Goal: Task Accomplishment & Management: Complete application form

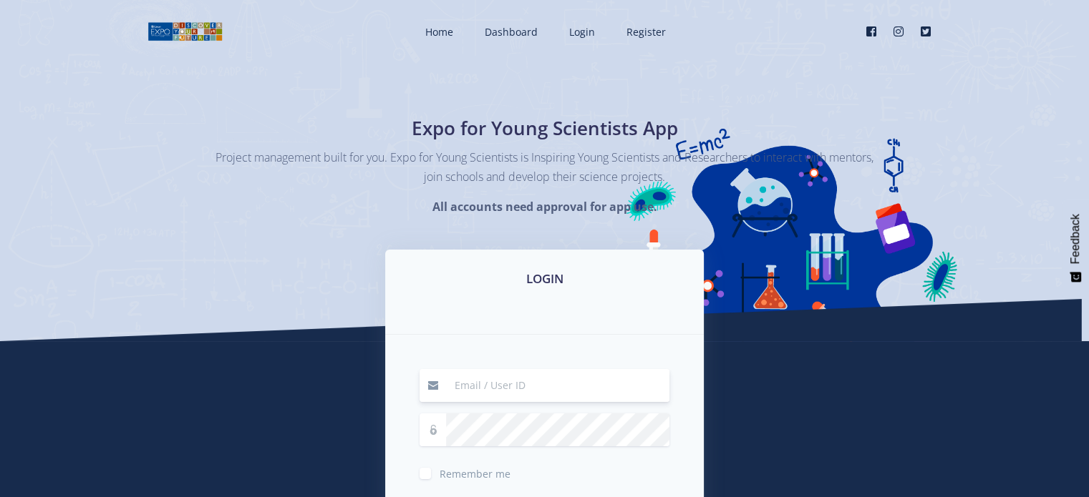
click at [575, 380] on input at bounding box center [557, 385] width 223 height 33
type input "[DOMAIN_NAME]"
click at [439, 470] on label "Remember me" at bounding box center [474, 470] width 71 height 11
click at [439, 470] on input "Remember me" at bounding box center [443, 468] width 9 height 9
checkbox input "true"
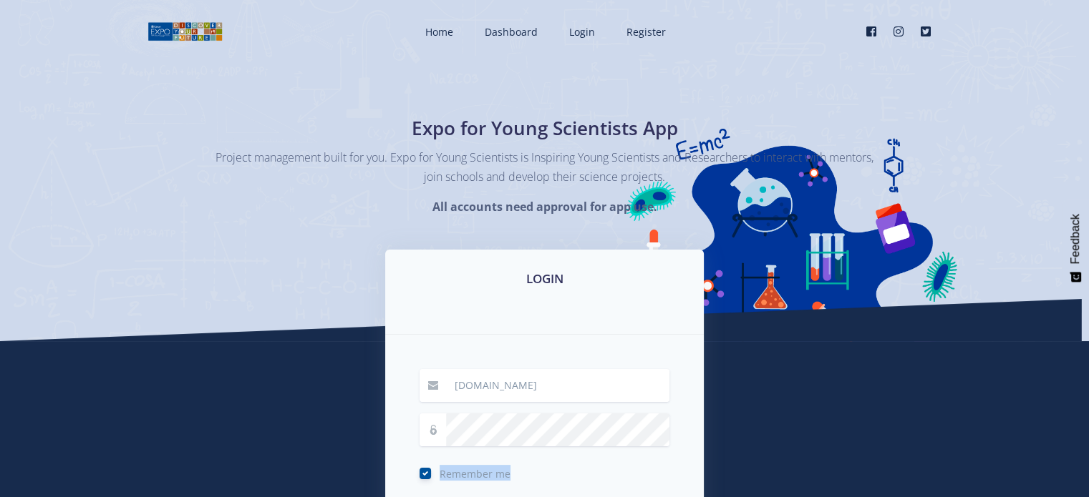
drag, startPoint x: 618, startPoint y: 409, endPoint x: 621, endPoint y: 452, distance: 43.0
click at [621, 452] on form "wababakhakalethu.co.za Remember me Login" at bounding box center [544, 457] width 250 height 177
click at [697, 438] on div "wababakhakalethu.co.za Remember me Login" at bounding box center [544, 458] width 319 height 246
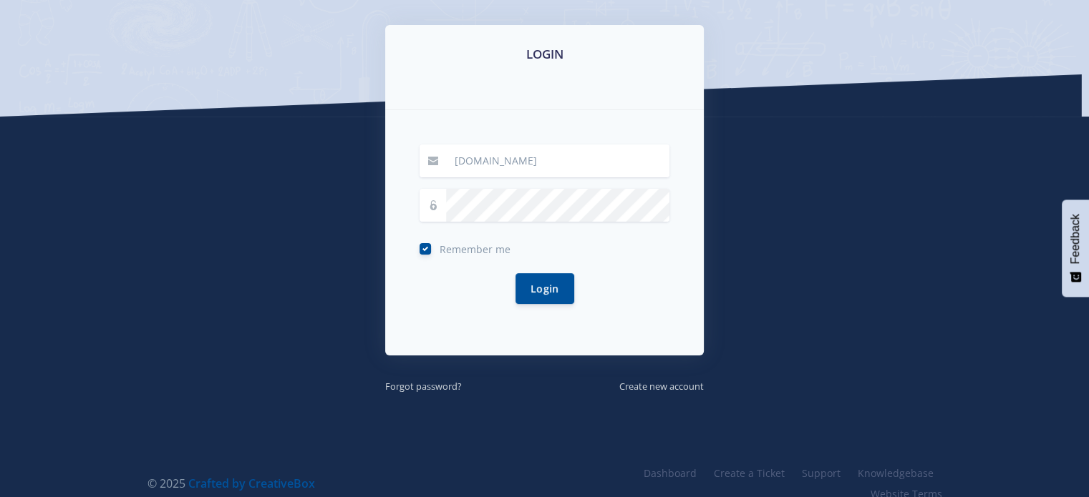
scroll to position [245, 0]
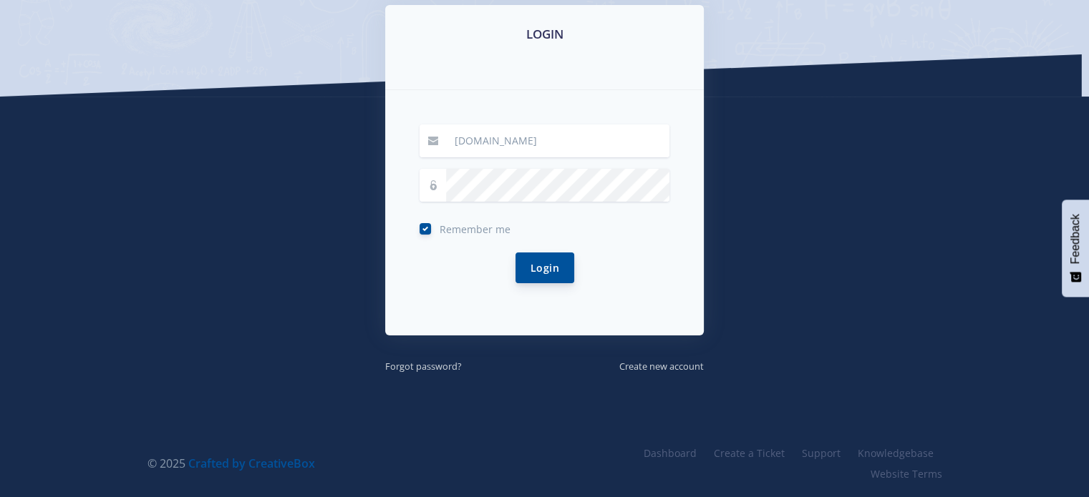
click at [549, 263] on button "Login" at bounding box center [544, 268] width 59 height 31
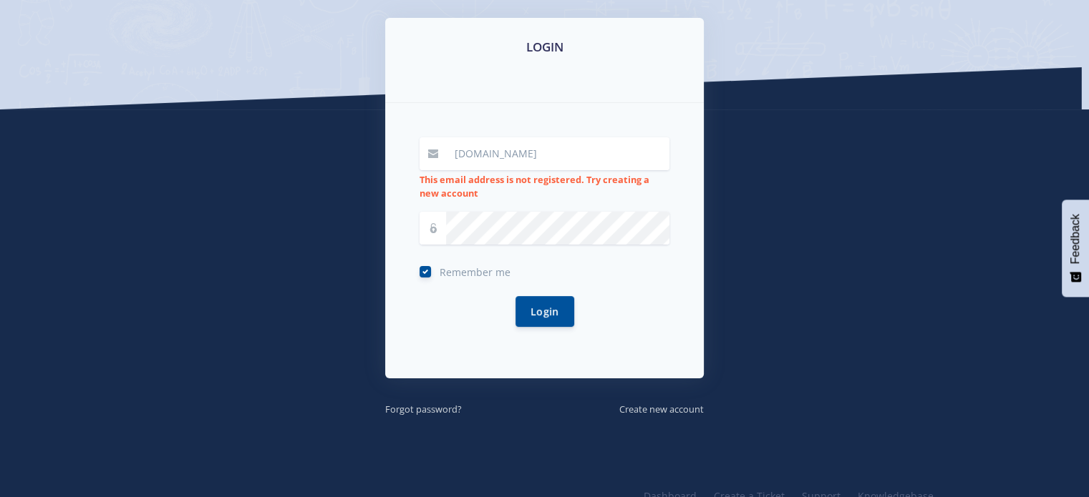
scroll to position [275, 0]
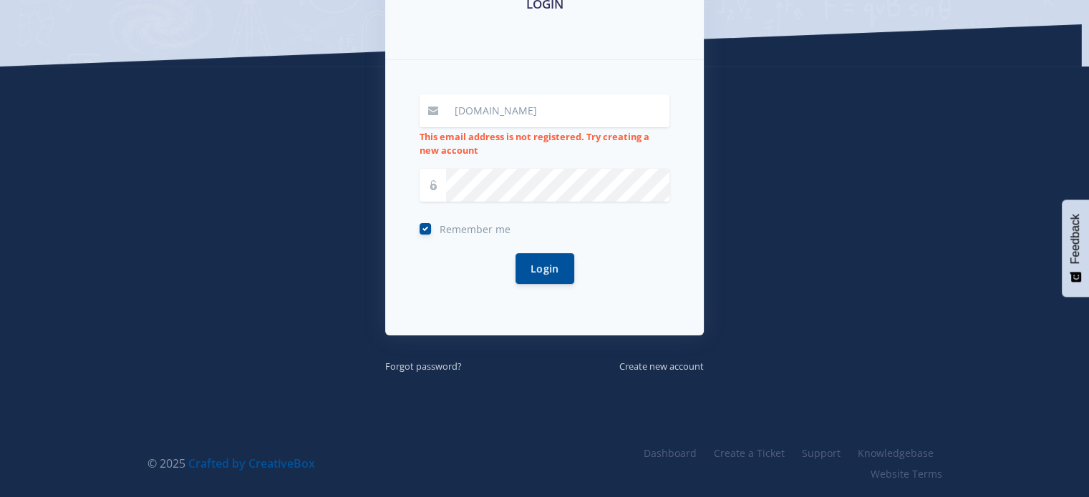
click at [439, 225] on label "Remember me" at bounding box center [474, 225] width 71 height 11
click at [439, 225] on input "Remember me" at bounding box center [443, 223] width 9 height 9
checkbox input "false"
click at [574, 114] on input "[DOMAIN_NAME]" at bounding box center [557, 110] width 223 height 33
type input "w"
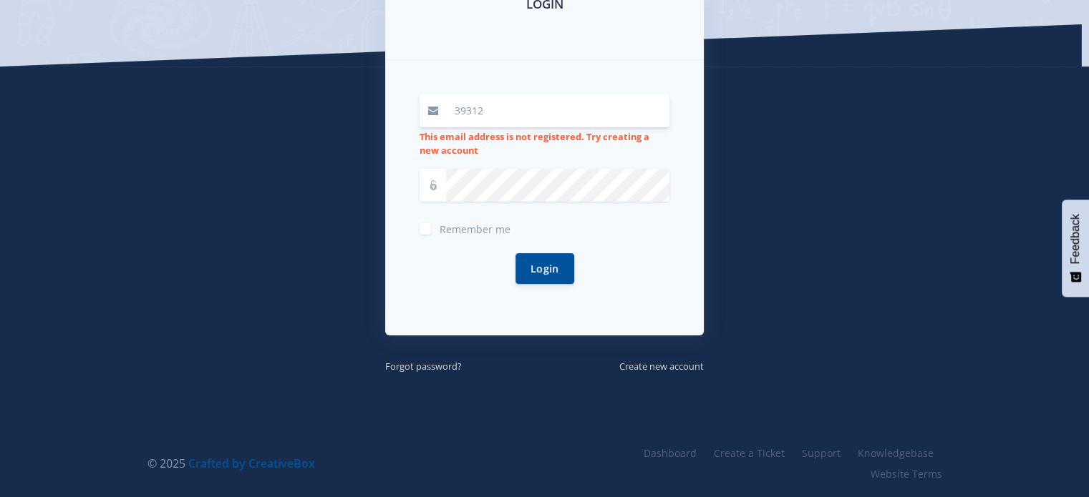
type input "39312"
click at [439, 224] on label "Remember me" at bounding box center [474, 225] width 71 height 11
click at [439, 224] on input "Remember me" at bounding box center [443, 223] width 9 height 9
checkbox input "true"
click at [535, 264] on button "Login" at bounding box center [544, 268] width 59 height 31
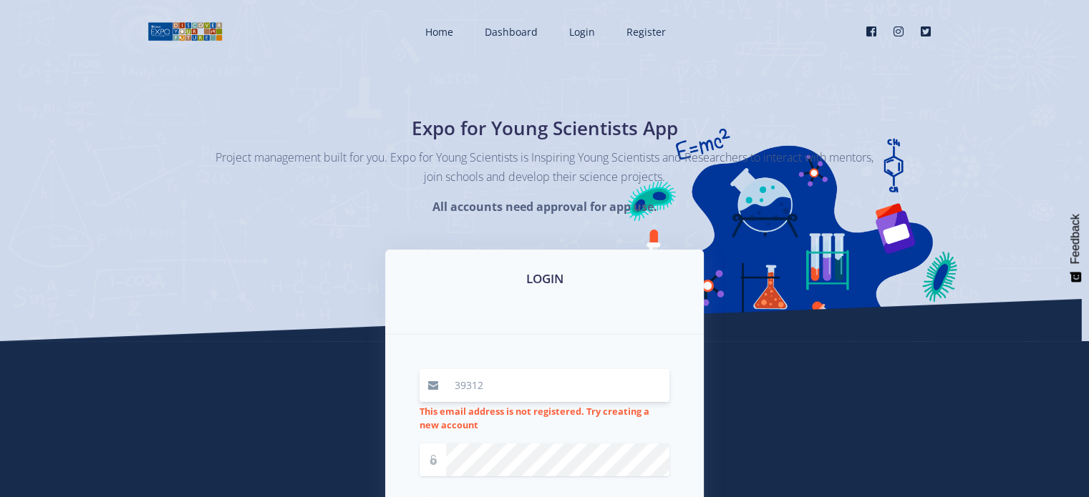
click at [478, 387] on input "39312" at bounding box center [557, 385] width 223 height 33
click at [495, 386] on input "39312" at bounding box center [557, 385] width 223 height 33
type input "3"
type input "wababakhakalethu.co.za"
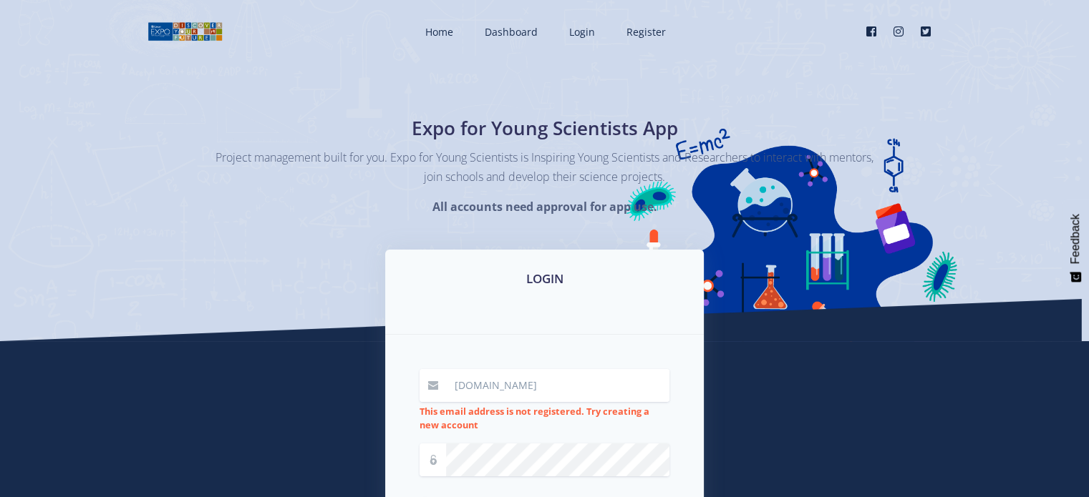
drag, startPoint x: 630, startPoint y: 297, endPoint x: 650, endPoint y: 186, distance: 112.7
click at [650, 186] on div "Home Dashboard Login Register" at bounding box center [544, 342] width 1089 height 684
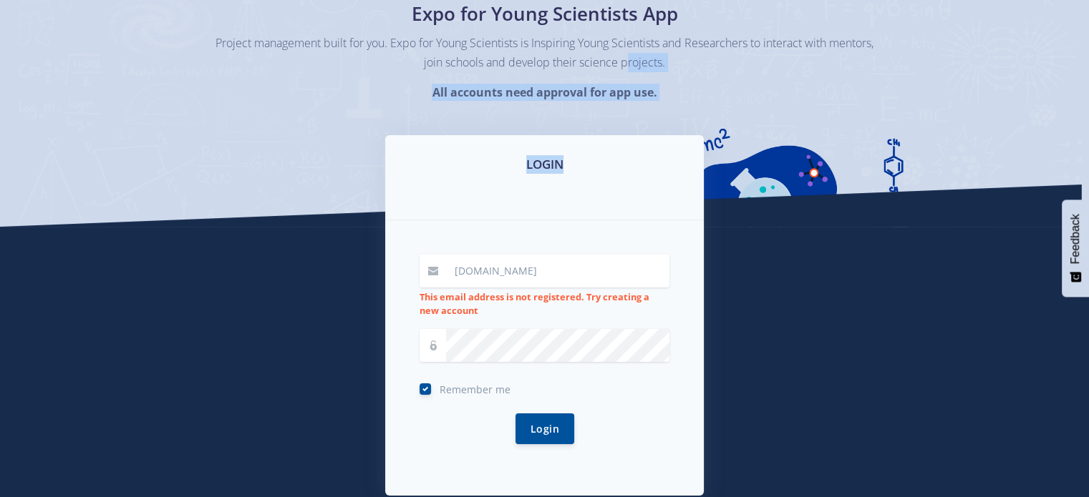
scroll to position [238, 0]
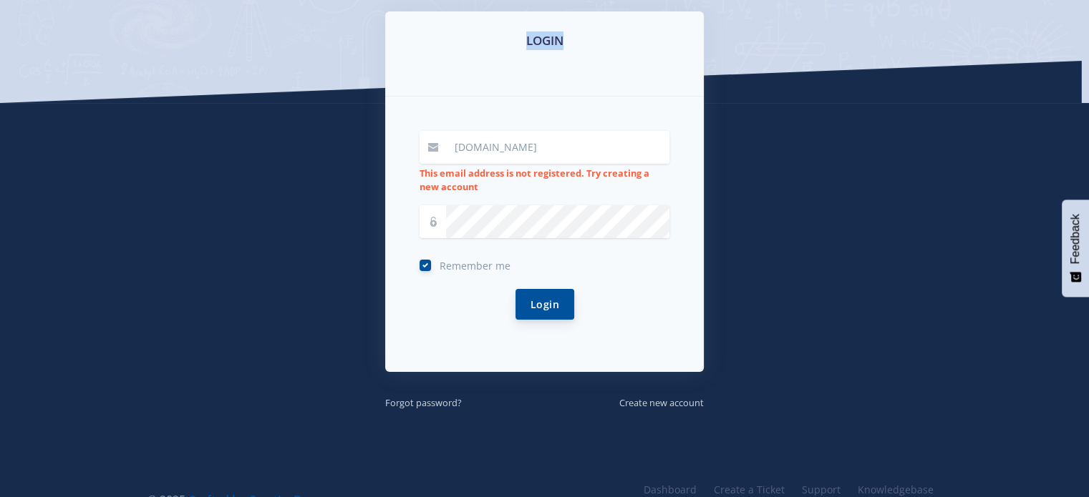
click at [545, 306] on button "Login" at bounding box center [544, 304] width 59 height 31
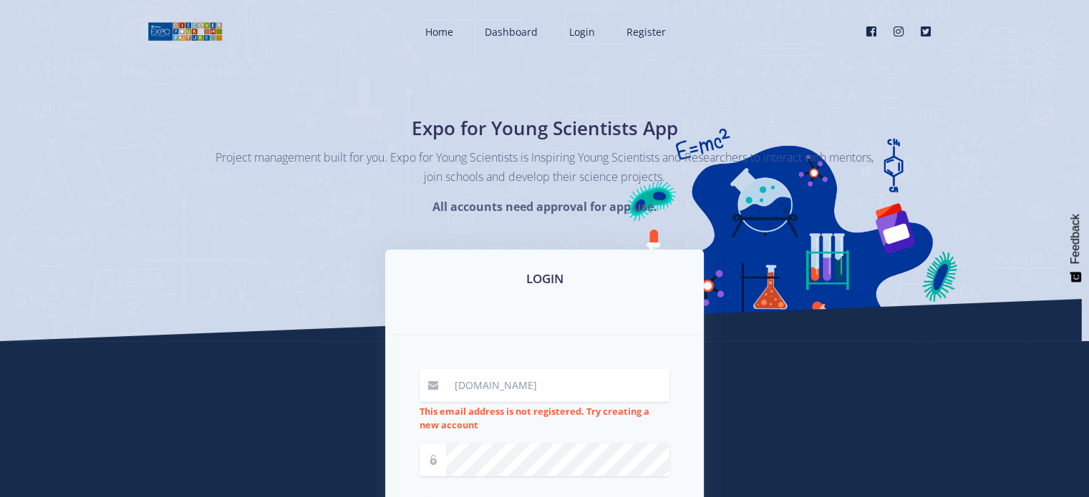
click at [522, 214] on strong "All accounts need approval for app use." at bounding box center [544, 207] width 225 height 16
click at [521, 212] on strong "All accounts need approval for app use." at bounding box center [544, 207] width 225 height 16
click at [520, 207] on strong "All accounts need approval for app use." at bounding box center [544, 207] width 225 height 16
click at [555, 375] on input "[DOMAIN_NAME]" at bounding box center [557, 385] width 223 height 33
click at [572, 382] on input "[DOMAIN_NAME]" at bounding box center [557, 385] width 223 height 33
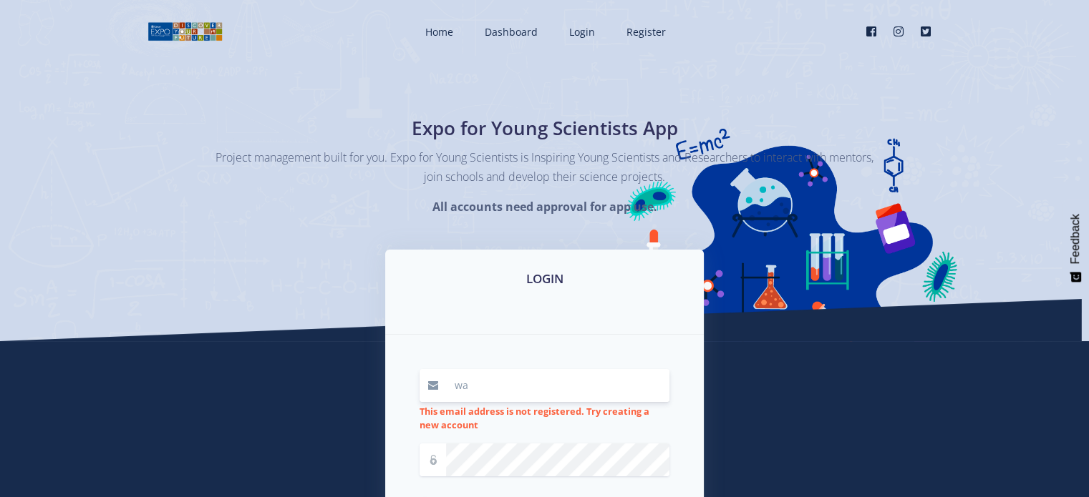
type input "w"
type input "3"
click at [573, 30] on span "Login" at bounding box center [582, 32] width 26 height 14
click at [641, 37] on span "Register" at bounding box center [645, 32] width 39 height 14
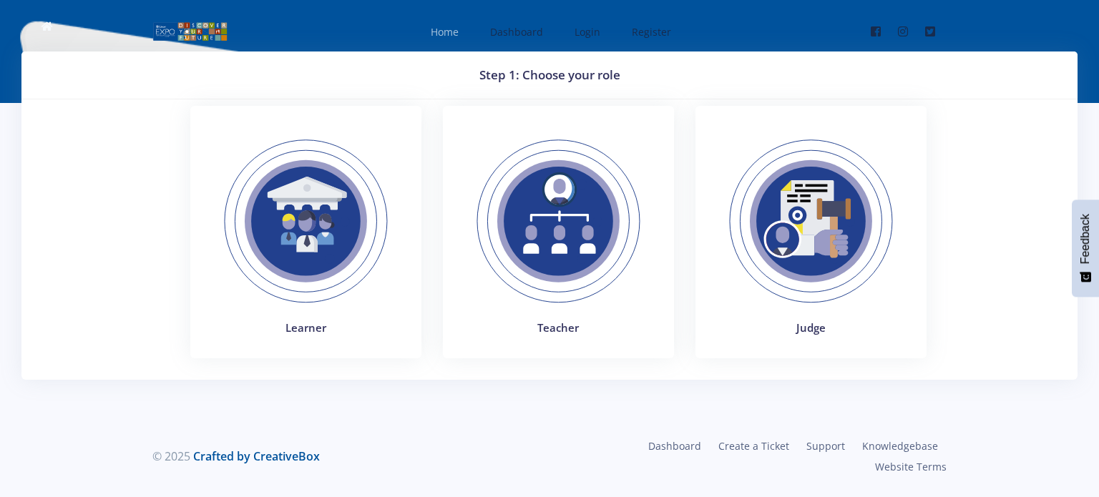
click at [467, 34] on link "Home" at bounding box center [444, 32] width 54 height 38
click at [312, 263] on img at bounding box center [306, 221] width 197 height 197
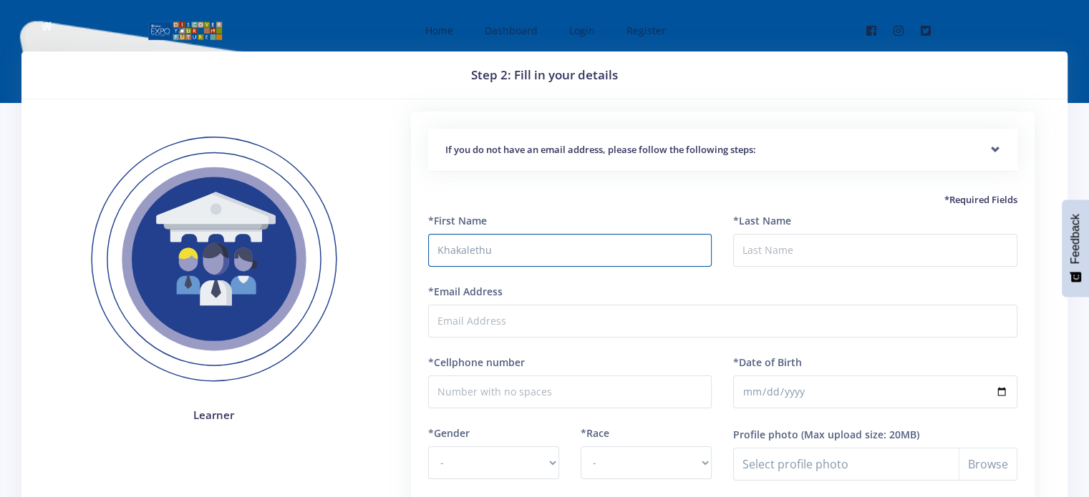
type input "Khakalethu"
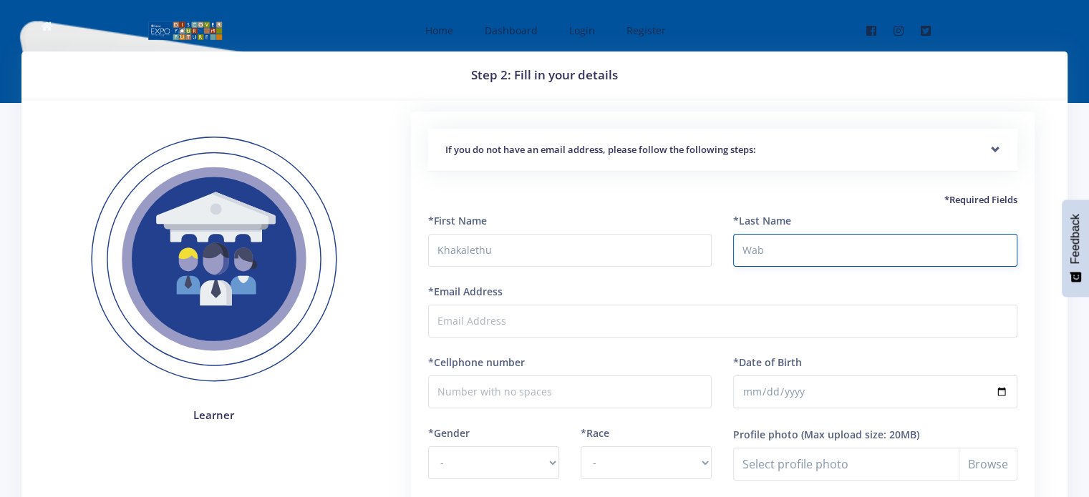
type input "WABABA"
type input "0783684233"
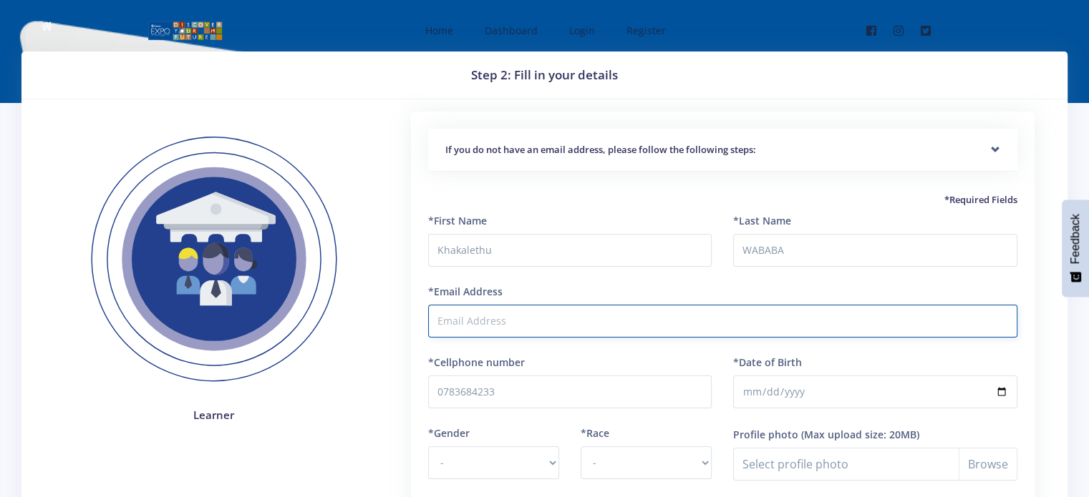
click at [579, 312] on input "*Email Address" at bounding box center [722, 321] width 589 height 33
type input "[DOMAIN_NAME]"
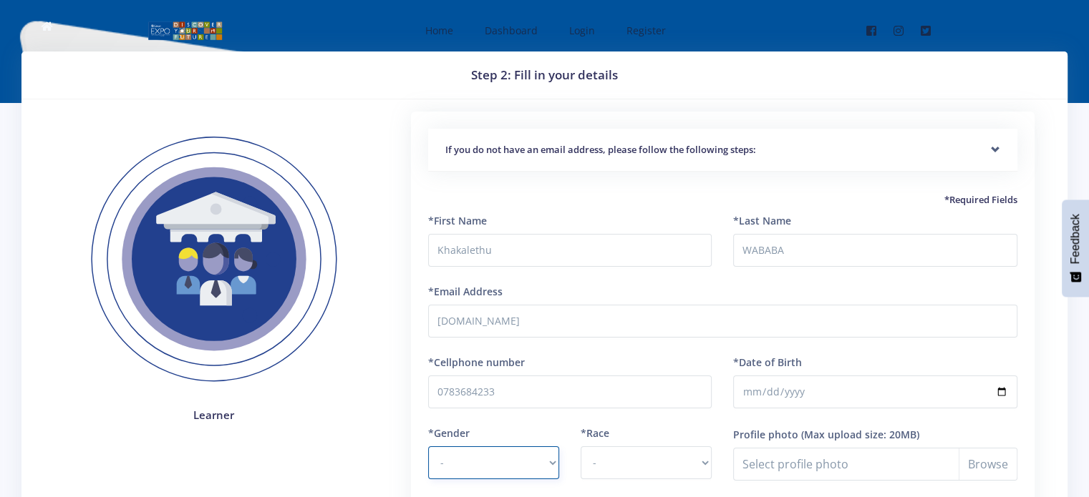
click at [553, 463] on select "- [DEMOGRAPHIC_DATA] [DEMOGRAPHIC_DATA]" at bounding box center [493, 463] width 131 height 33
select select "F"
click at [428, 447] on select "- [DEMOGRAPHIC_DATA] [DEMOGRAPHIC_DATA]" at bounding box center [493, 463] width 131 height 33
click at [705, 463] on select "- African Asian Coloured Indian White Other" at bounding box center [645, 463] width 131 height 33
select select "[DEMOGRAPHIC_DATA]"
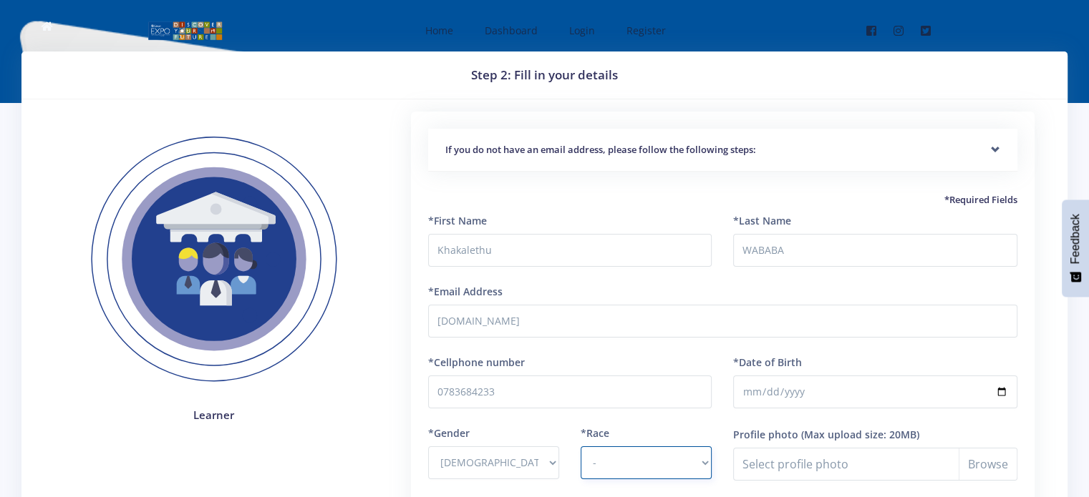
click at [580, 447] on select "- African Asian Coloured Indian White Other" at bounding box center [645, 463] width 131 height 33
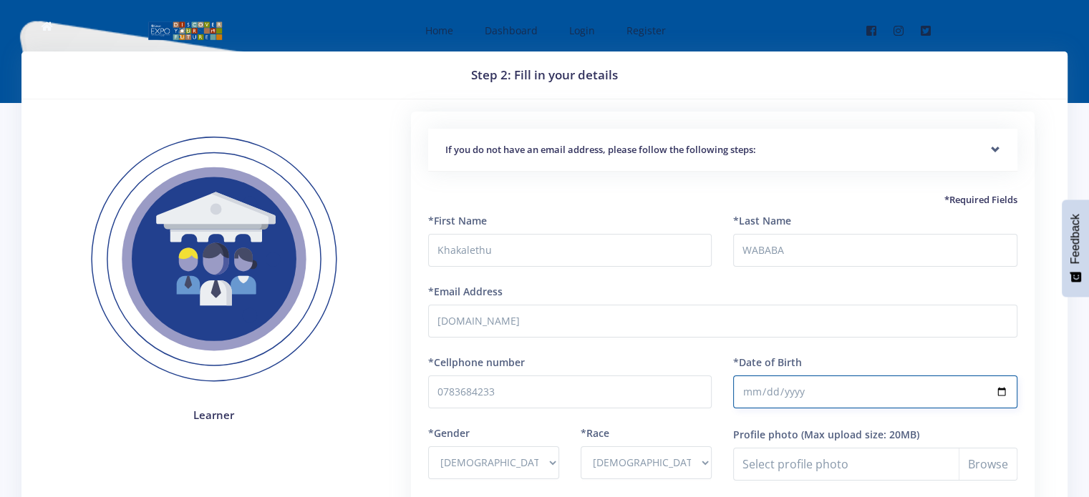
click at [1002, 391] on input "*Date of Birth" at bounding box center [875, 392] width 284 height 33
type input "[DATE]"
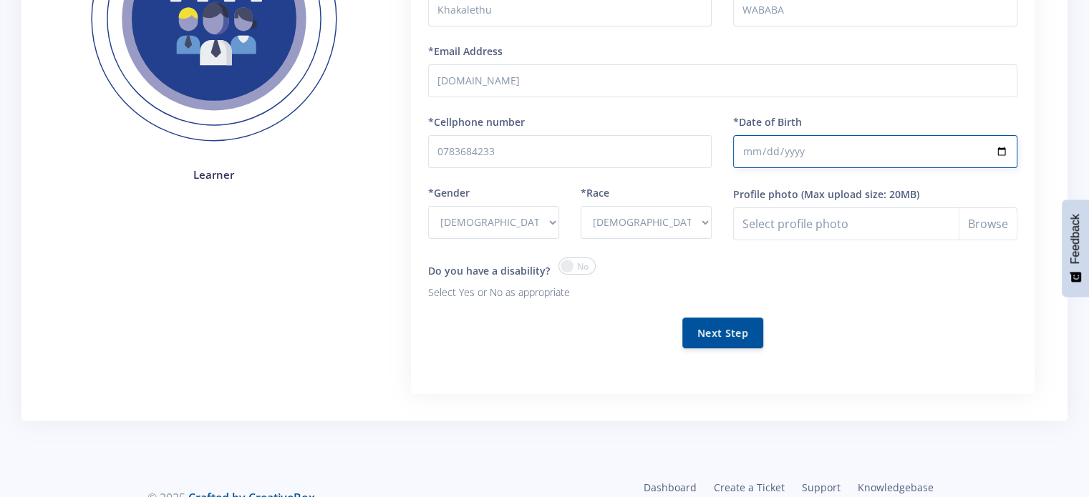
scroll to position [245, 0]
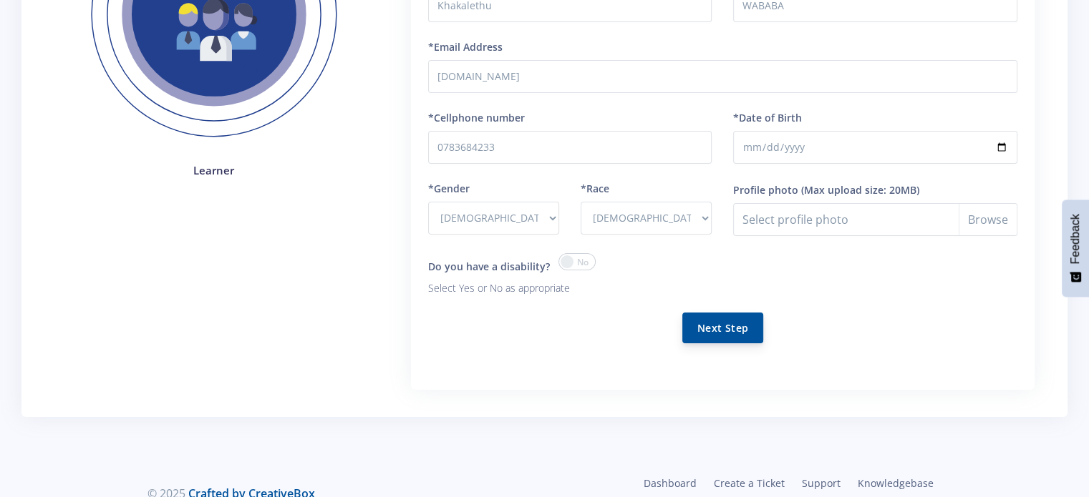
click at [722, 327] on button "Next Step" at bounding box center [722, 328] width 81 height 31
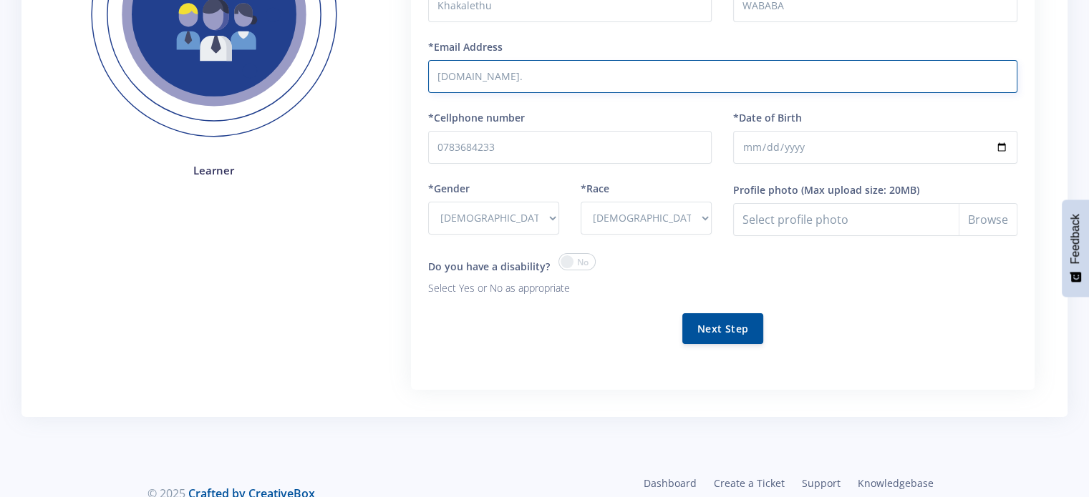
click at [528, 76] on input "wababakhakalethu.co." at bounding box center [722, 76] width 589 height 33
click at [579, 72] on input "wababakhakalethu.gmail.co." at bounding box center [722, 76] width 589 height 33
click at [530, 79] on input "wababakhakalethu.gmail.com" at bounding box center [722, 76] width 589 height 33
type input "wababakhakalethu@gmail.com"
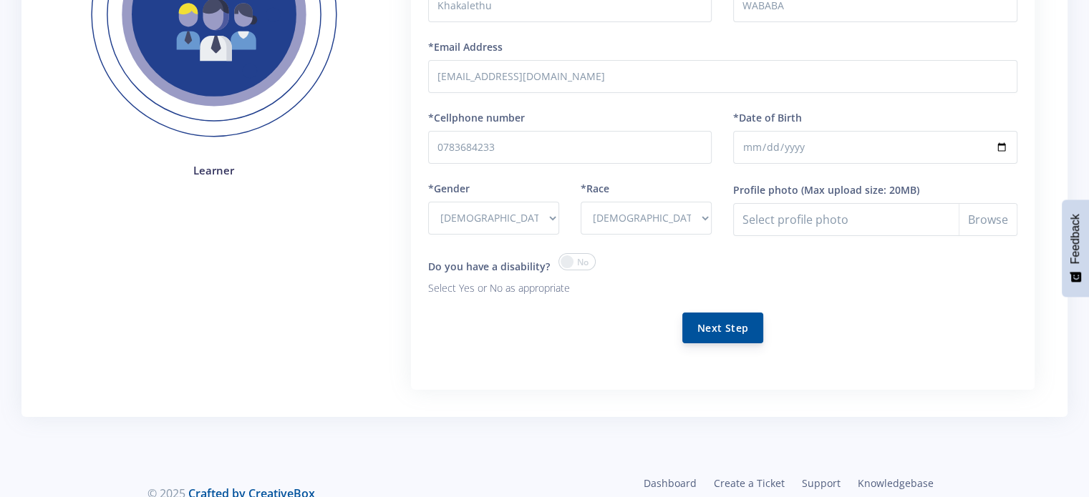
click at [735, 326] on button "Next Step" at bounding box center [722, 328] width 81 height 31
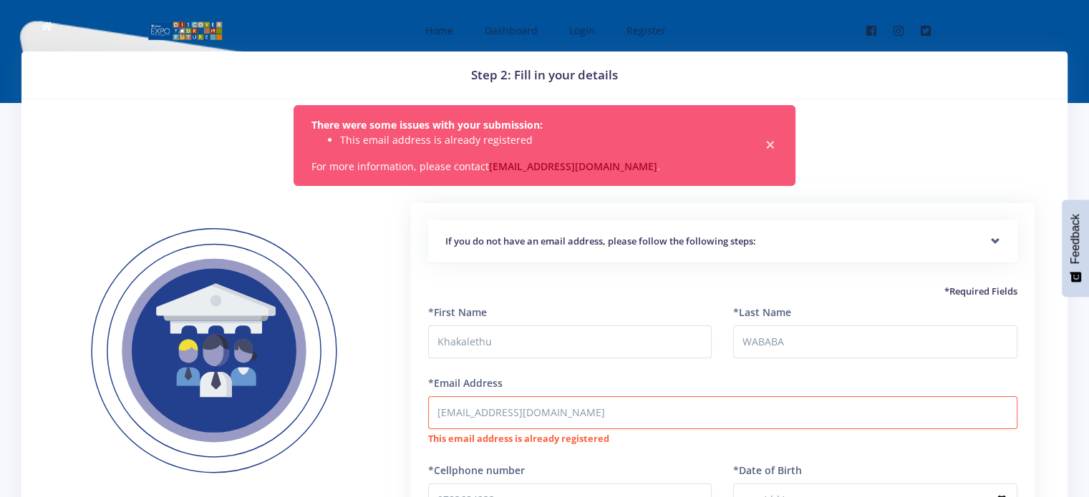
click at [774, 142] on span "×" at bounding box center [770, 145] width 14 height 14
select select "F"
select select "[DEMOGRAPHIC_DATA]"
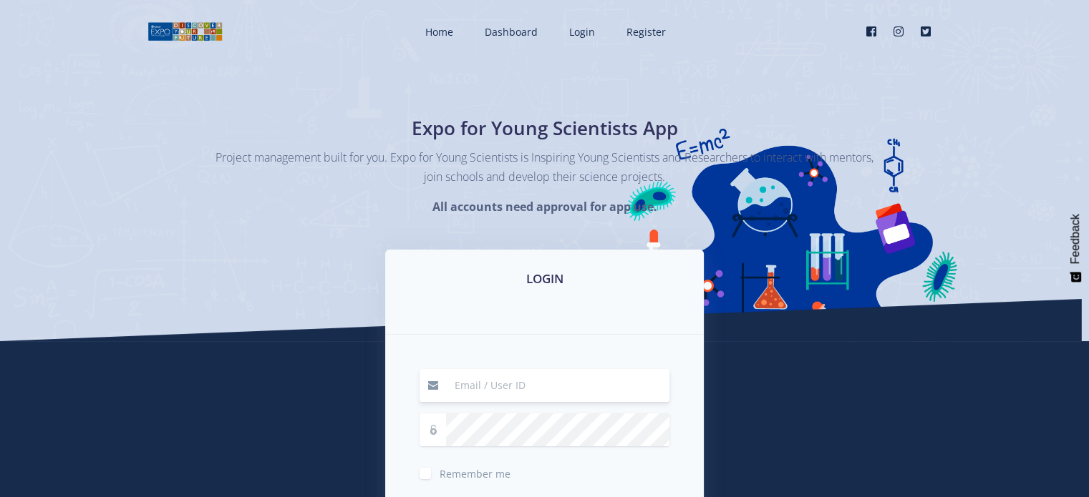
click at [490, 385] on input at bounding box center [557, 385] width 223 height 33
type input "wababakhakalethu@gmail.com"
click at [439, 474] on label "Remember me" at bounding box center [474, 470] width 71 height 11
click at [439, 473] on input "Remember me" at bounding box center [443, 468] width 9 height 9
checkbox input "true"
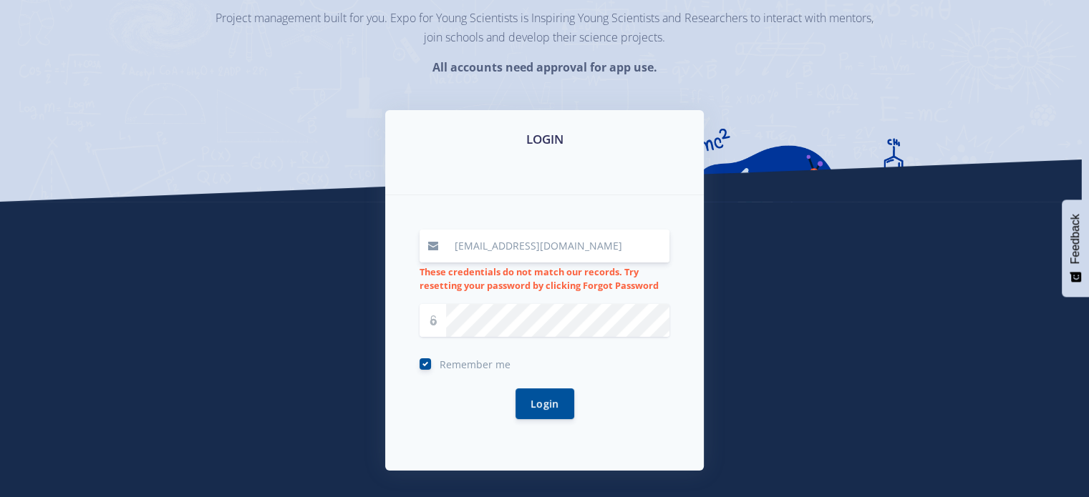
scroll to position [146, 0]
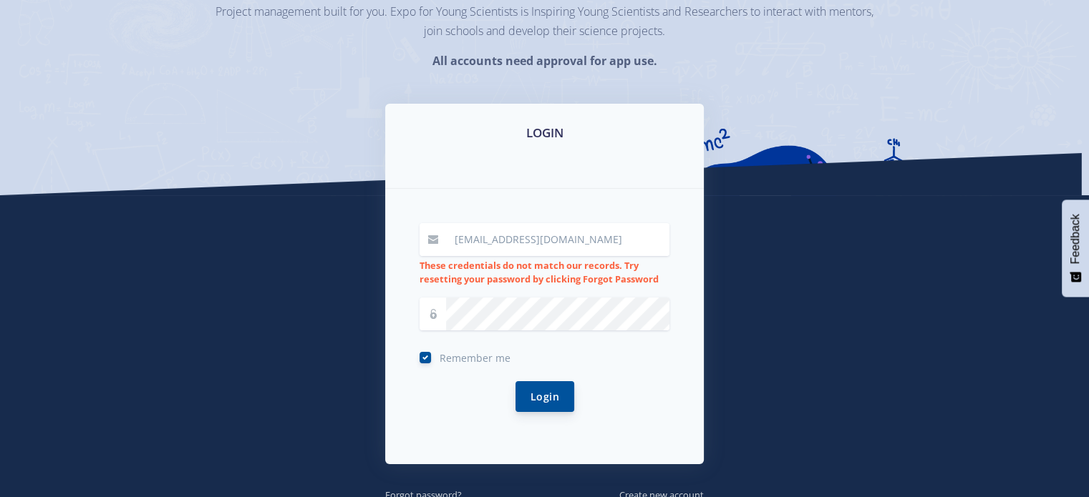
click at [543, 397] on button "Login" at bounding box center [544, 397] width 59 height 31
click at [439, 355] on label "Remember me" at bounding box center [474, 354] width 71 height 11
click at [439, 355] on input "Remember me" at bounding box center [443, 352] width 9 height 9
checkbox input "false"
click at [675, 397] on div "wababakhakalethu@gmail.com These credentials do not match our records. Try rese…" at bounding box center [544, 327] width 319 height 276
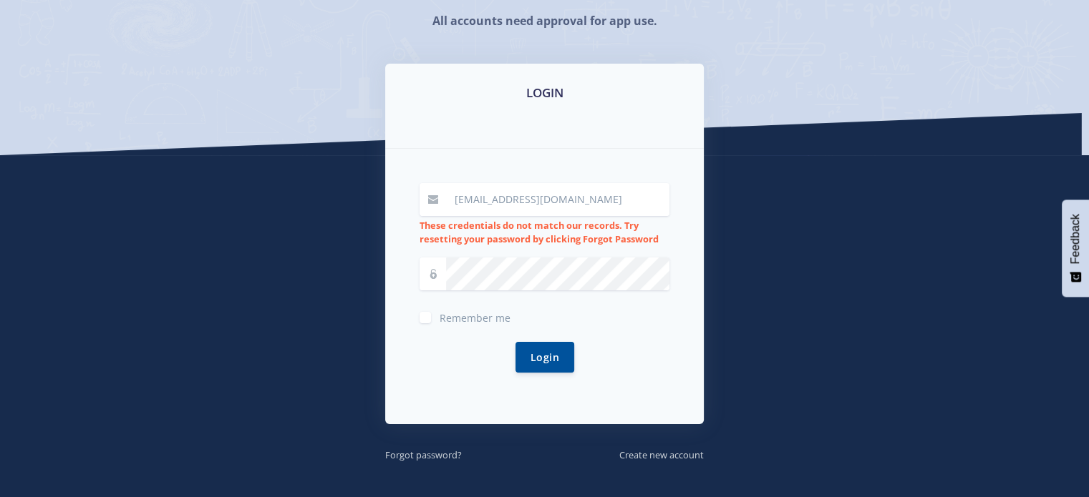
scroll to position [188, 0]
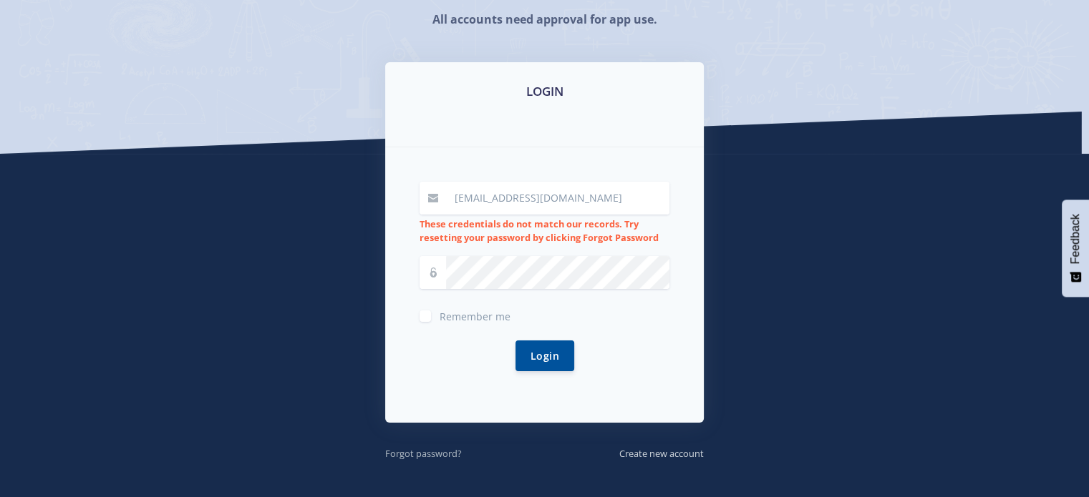
click at [415, 455] on small "Forgot password?" at bounding box center [423, 453] width 77 height 13
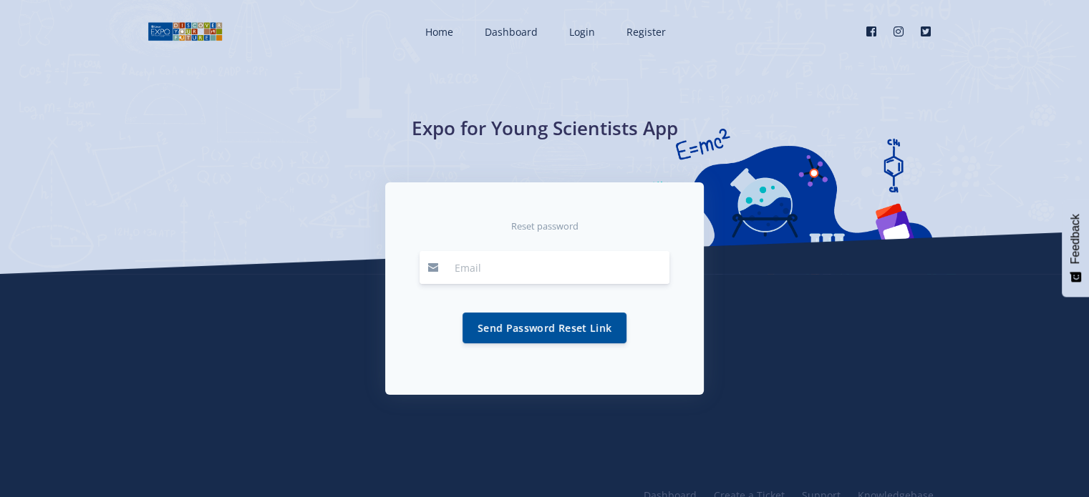
click at [518, 270] on input "email" at bounding box center [557, 267] width 223 height 33
type input "[EMAIL_ADDRESS][DOMAIN_NAME]"
click at [564, 326] on button "Send Password Reset Link" at bounding box center [544, 327] width 164 height 31
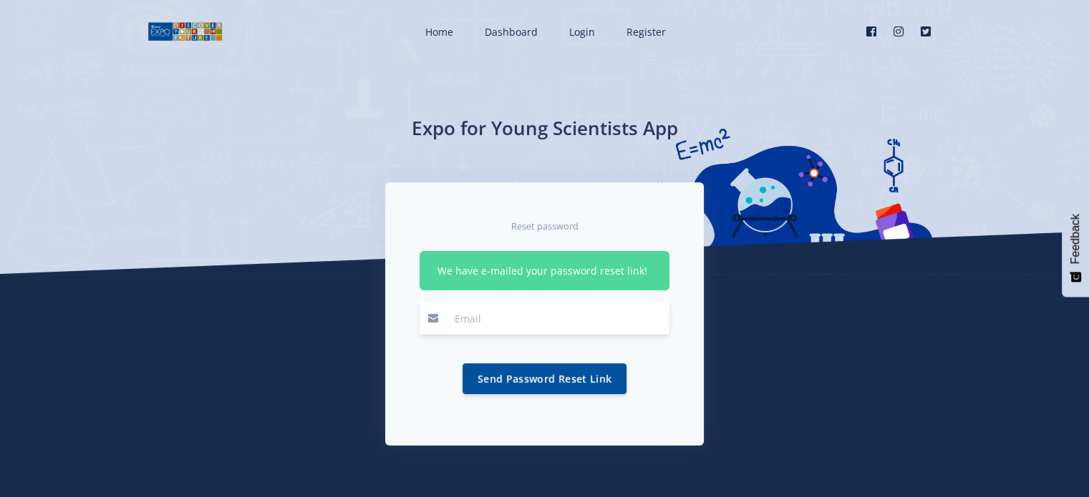
click at [494, 332] on input "email" at bounding box center [557, 318] width 223 height 33
type input "[EMAIL_ADDRESS][DOMAIN_NAME]"
click at [544, 377] on button "Send Password Reset Link" at bounding box center [544, 378] width 164 height 31
click at [507, 263] on div "We have e-mailed your password reset link!" at bounding box center [544, 270] width 250 height 39
drag, startPoint x: 507, startPoint y: 263, endPoint x: 555, endPoint y: 380, distance: 126.1
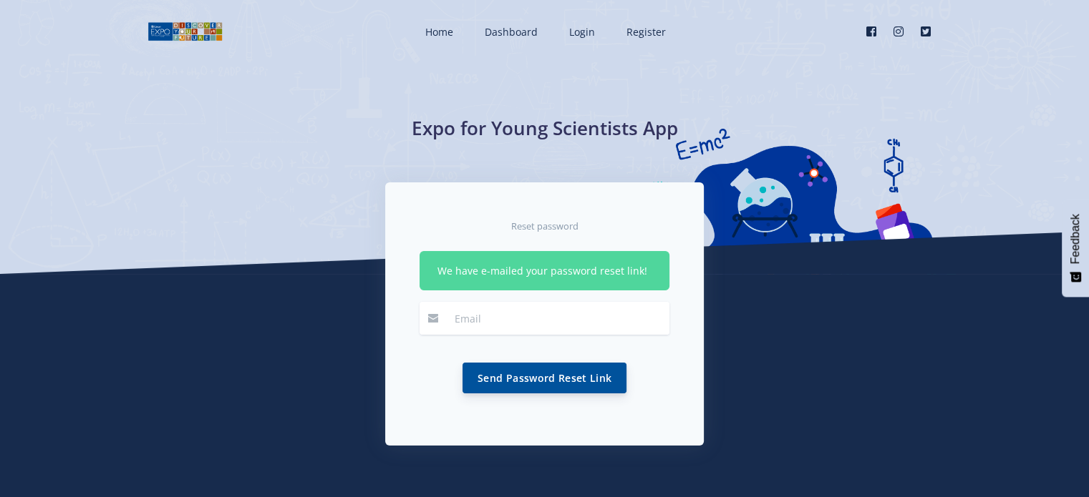
click at [555, 380] on button "Send Password Reset Link" at bounding box center [544, 378] width 164 height 31
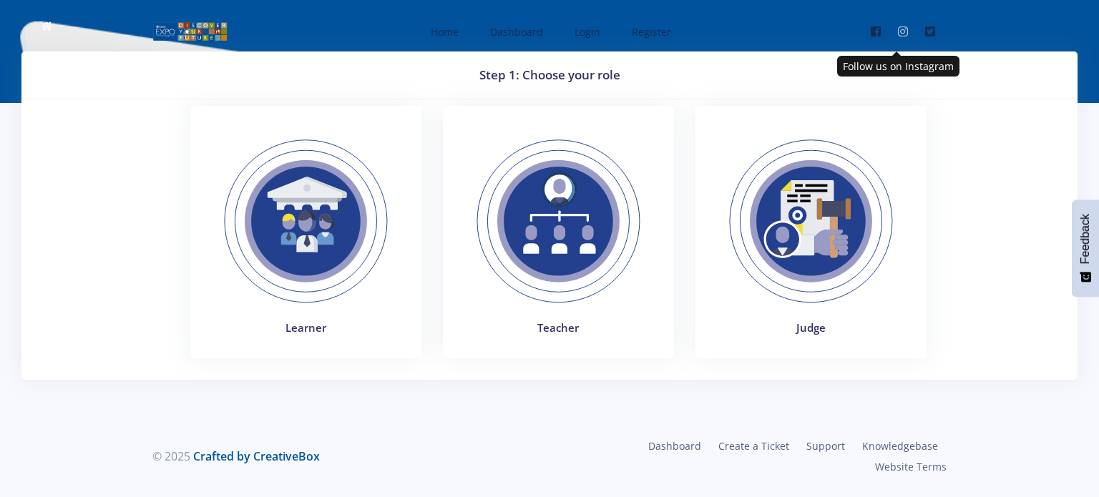
click at [893, 24] on link "Instagram" at bounding box center [903, 31] width 21 height 40
click at [953, 331] on div "Learner Teacher Judge" at bounding box center [558, 243] width 1005 height 275
click at [130, 294] on div "Learner Teacher Judge" at bounding box center [558, 243] width 1005 height 275
